Goal: Understand process/instructions: Learn about a topic

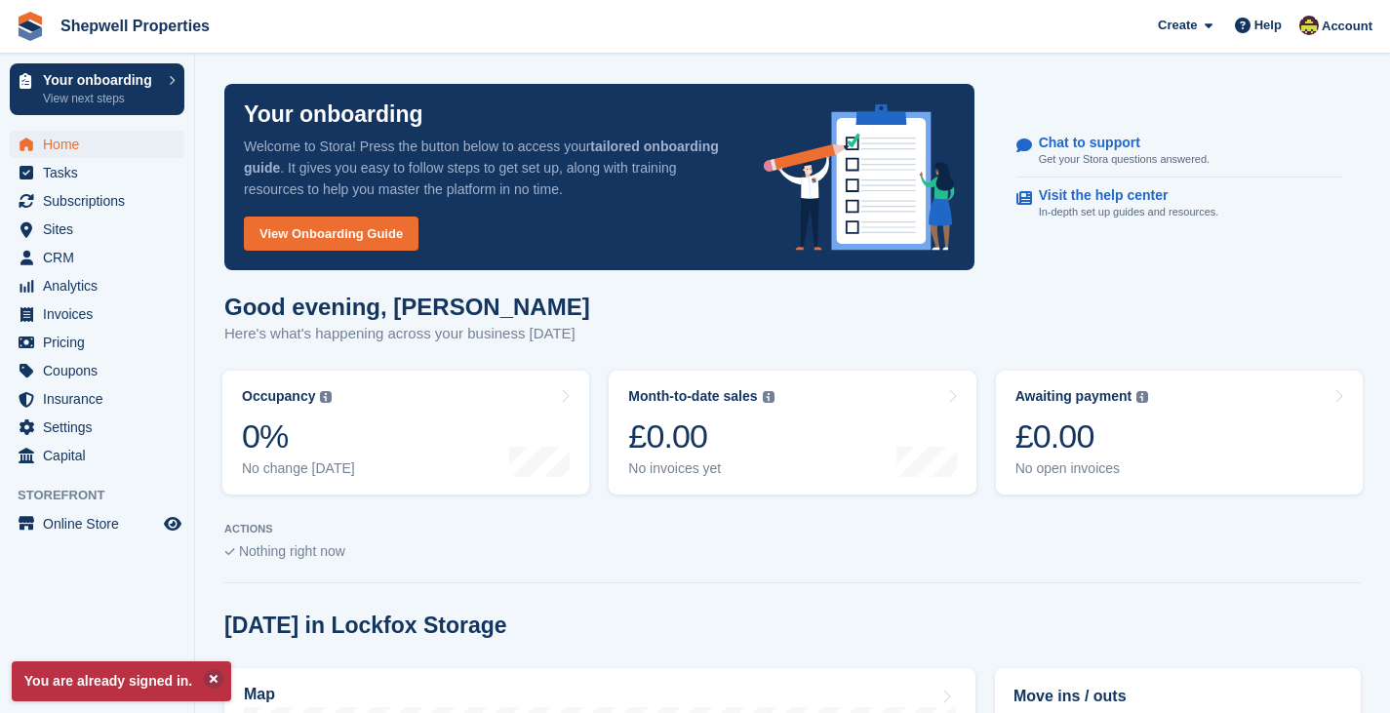
click at [221, 676] on p "You are already signed in." at bounding box center [121, 681] width 219 height 40
click at [216, 676] on button at bounding box center [214, 679] width 20 height 20
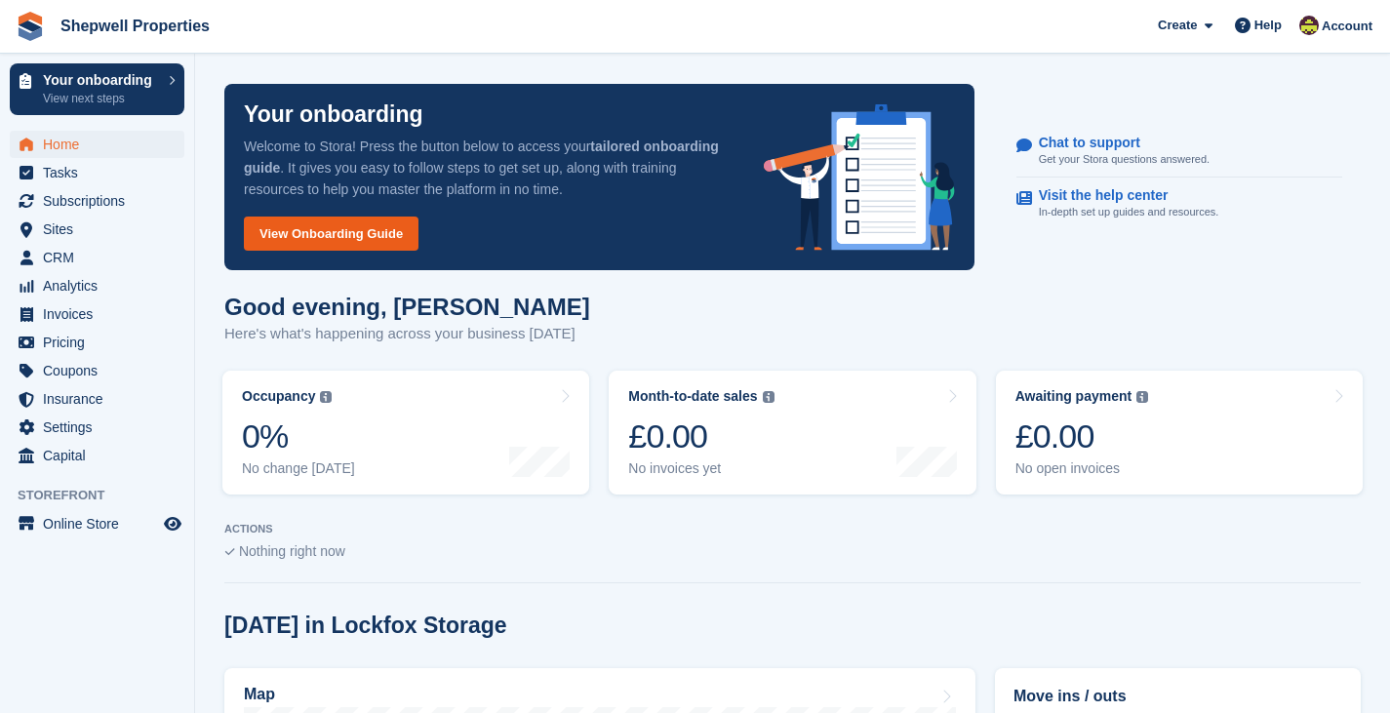
click at [347, 233] on link "View Onboarding Guide" at bounding box center [331, 234] width 175 height 34
